Goal: Use online tool/utility

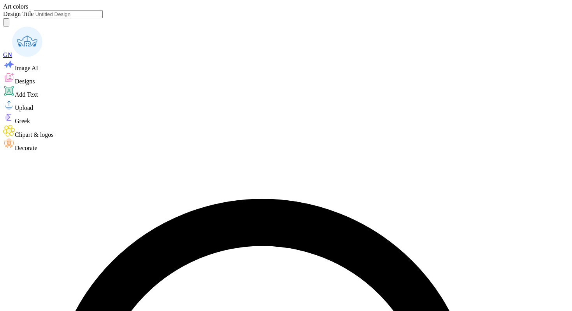
click at [33, 10] on div at bounding box center [286, 10] width 566 height 0
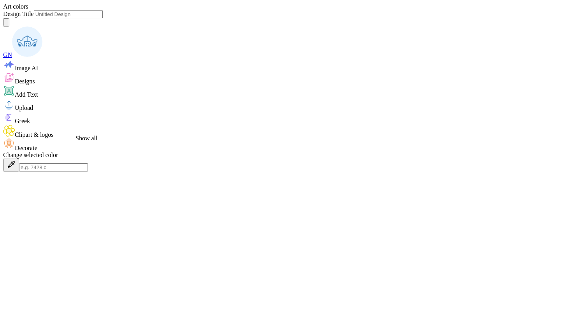
type textarea "x"
click at [121, 171] on div at bounding box center [286, 171] width 566 height 0
click at [110, 171] on div at bounding box center [286, 171] width 566 height 0
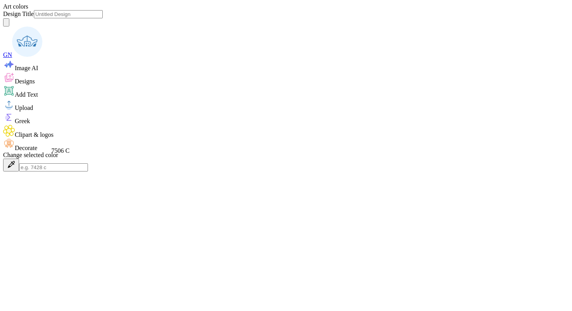
click at [67, 171] on div at bounding box center [286, 171] width 566 height 0
click at [76, 171] on div at bounding box center [286, 171] width 566 height 0
click at [79, 171] on div at bounding box center [286, 171] width 566 height 0
click at [94, 171] on div at bounding box center [286, 171] width 566 height 0
click at [108, 171] on div at bounding box center [286, 171] width 566 height 0
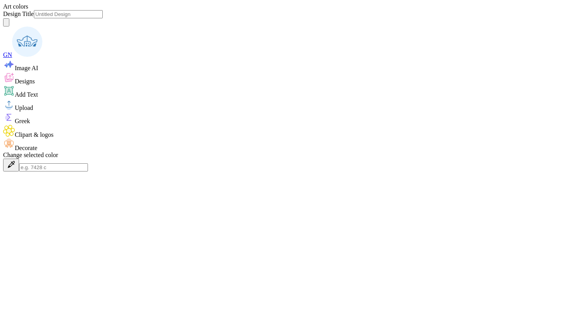
click at [19, 158] on button at bounding box center [11, 164] width 16 height 13
click at [88, 163] on input at bounding box center [53, 167] width 69 height 8
